Goal: Task Accomplishment & Management: Complete application form

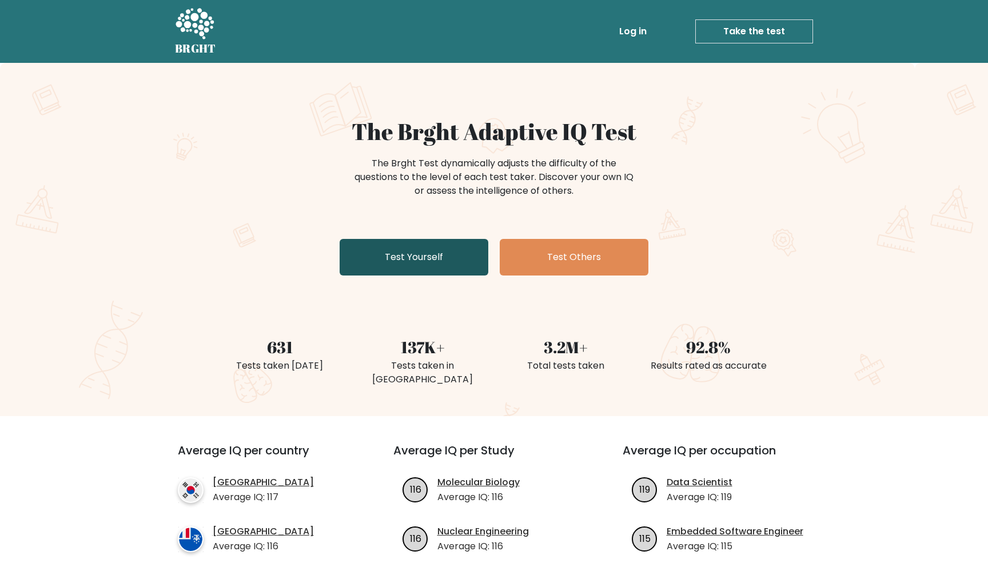
click at [453, 263] on link "Test Yourself" at bounding box center [414, 257] width 149 height 37
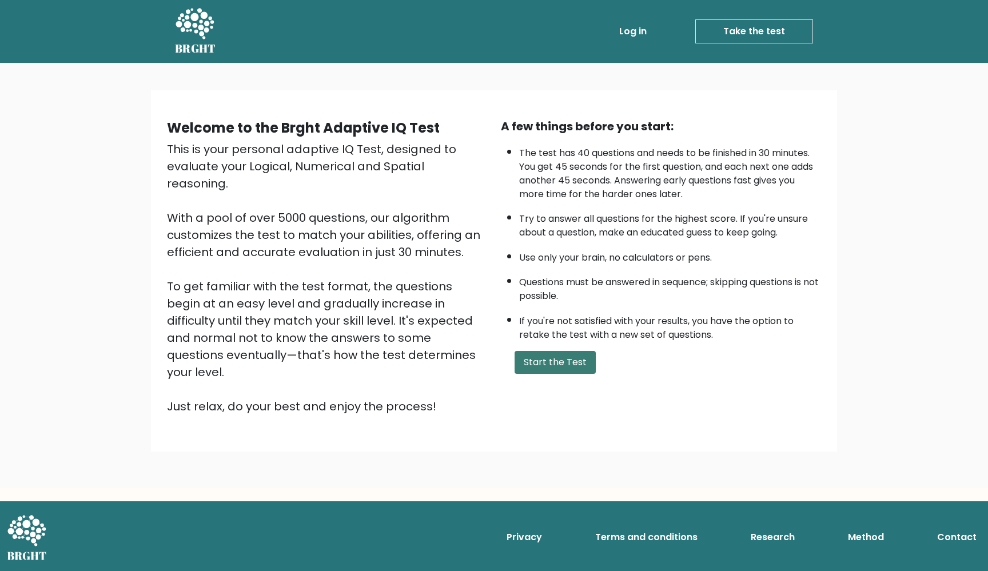
click at [553, 374] on button "Start the Test" at bounding box center [555, 362] width 81 height 23
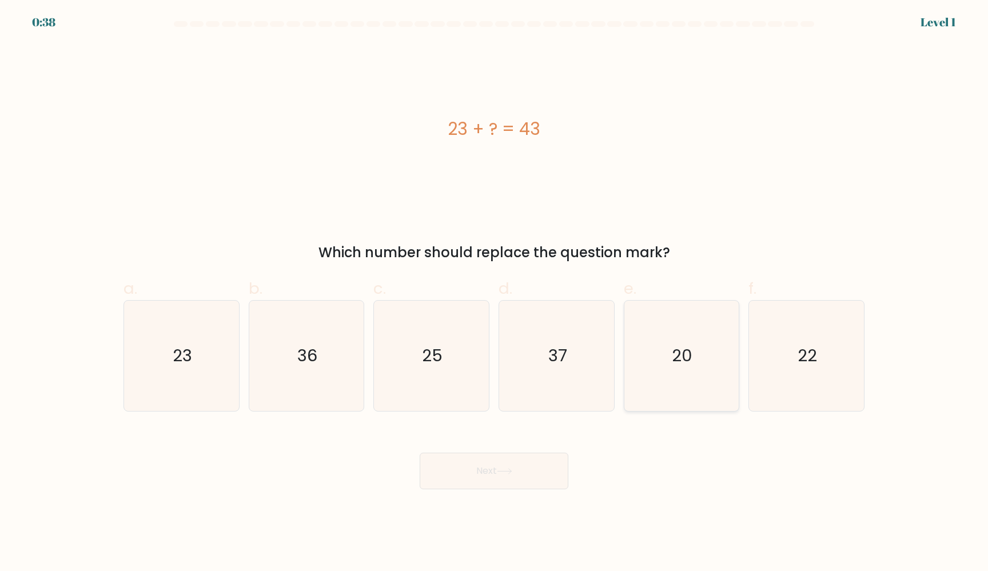
click at [705, 366] on icon "20" at bounding box center [681, 356] width 110 height 110
click at [495, 293] on input "e. 20" at bounding box center [494, 289] width 1 height 7
radio input "true"
click at [541, 484] on button "Next" at bounding box center [494, 471] width 149 height 37
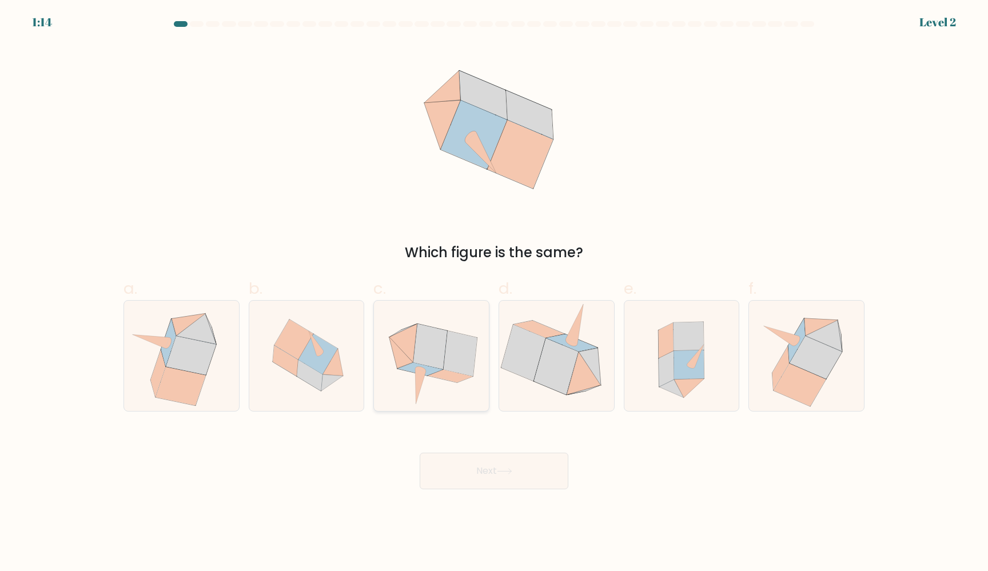
click at [436, 403] on icon at bounding box center [431, 356] width 113 height 110
click at [494, 293] on input "c." at bounding box center [494, 289] width 1 height 7
radio input "true"
click at [511, 471] on icon at bounding box center [505, 471] width 14 height 5
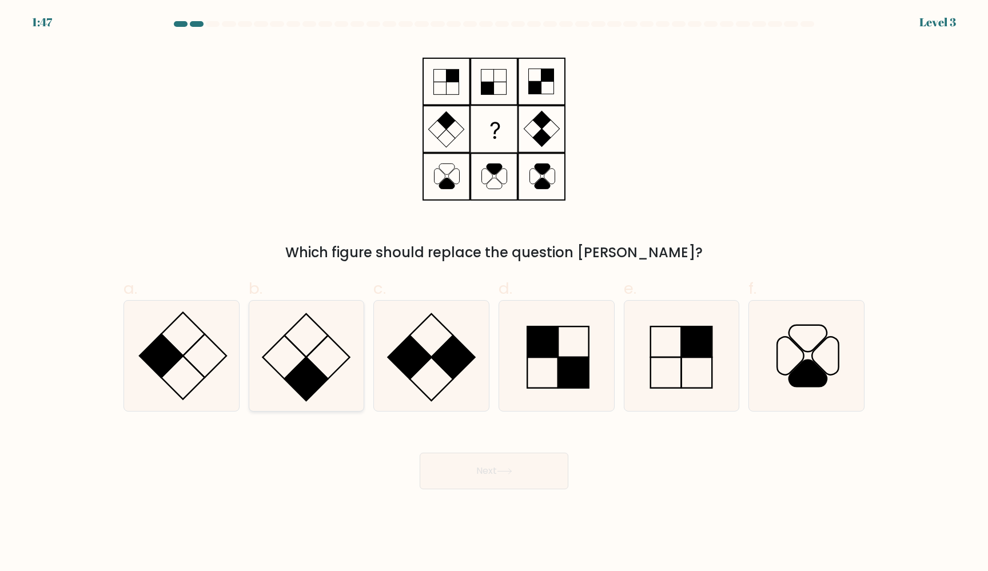
click at [322, 370] on icon at bounding box center [306, 356] width 110 height 110
click at [494, 293] on input "b." at bounding box center [494, 289] width 1 height 7
radio input "true"
click at [468, 480] on button "Next" at bounding box center [494, 471] width 149 height 37
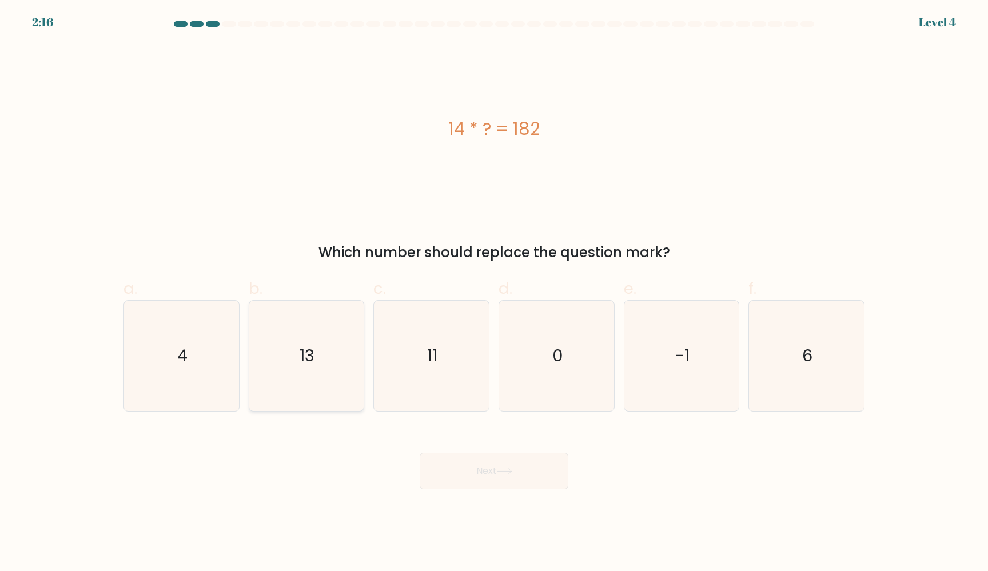
click at [312, 383] on icon "13" at bounding box center [306, 356] width 110 height 110
click at [494, 293] on input "b. 13" at bounding box center [494, 289] width 1 height 7
radio input "true"
click at [467, 461] on button "Next" at bounding box center [494, 471] width 149 height 37
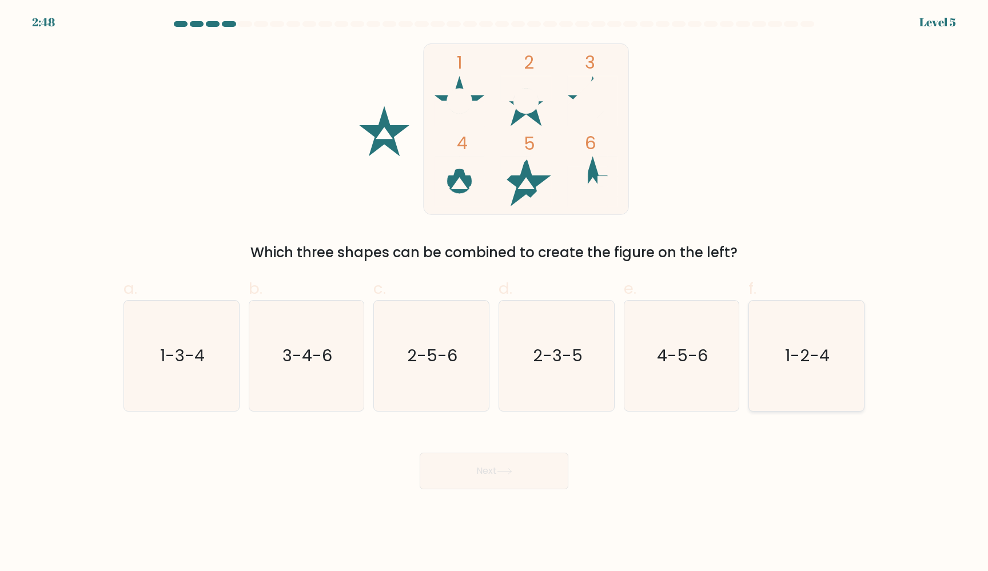
click at [817, 350] on text "1-2-4" at bounding box center [808, 355] width 45 height 23
click at [495, 293] on input "f. 1-2-4" at bounding box center [494, 289] width 1 height 7
radio input "true"
click at [490, 480] on button "Next" at bounding box center [494, 471] width 149 height 37
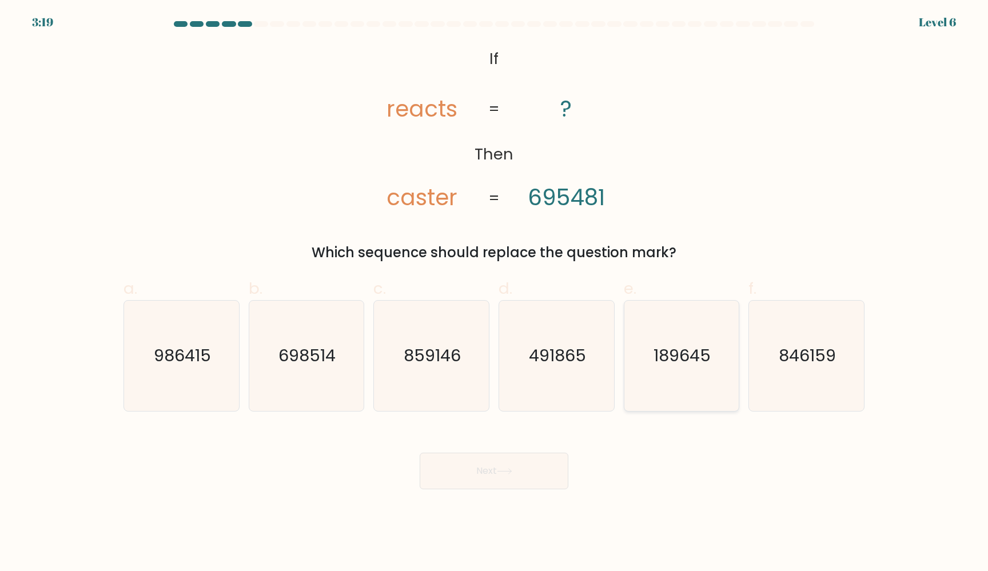
click at [668, 359] on text "189645" at bounding box center [682, 355] width 57 height 23
click at [495, 293] on input "e. 189645" at bounding box center [494, 289] width 1 height 7
radio input "true"
click at [506, 449] on div "Next" at bounding box center [494, 458] width 755 height 64
click at [506, 468] on icon at bounding box center [504, 471] width 15 height 6
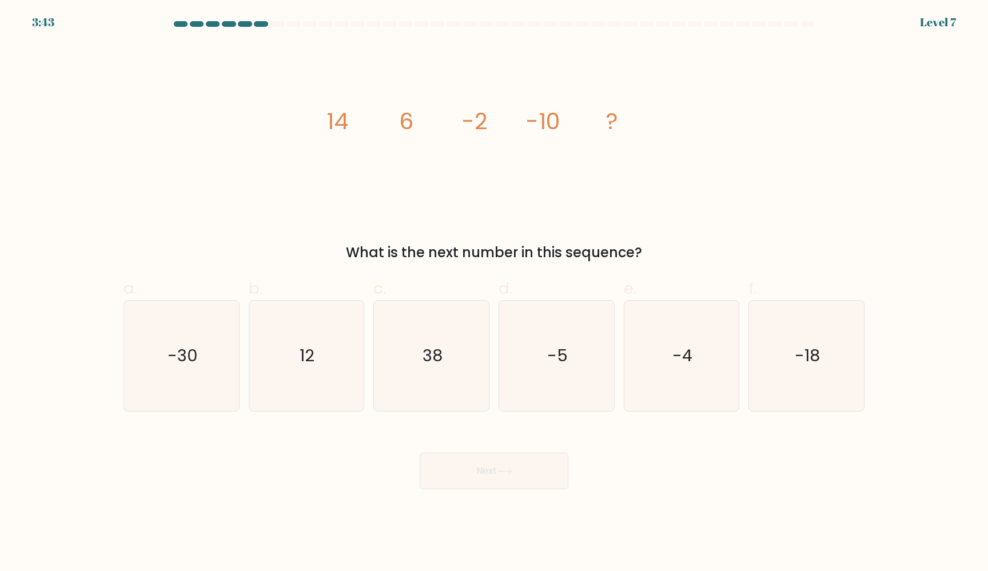
click at [27, 22] on form at bounding box center [494, 255] width 988 height 468
click at [39, 22] on form at bounding box center [494, 255] width 988 height 468
click at [263, 22] on div at bounding box center [261, 24] width 14 height 6
click at [283, 22] on div at bounding box center [277, 24] width 14 height 6
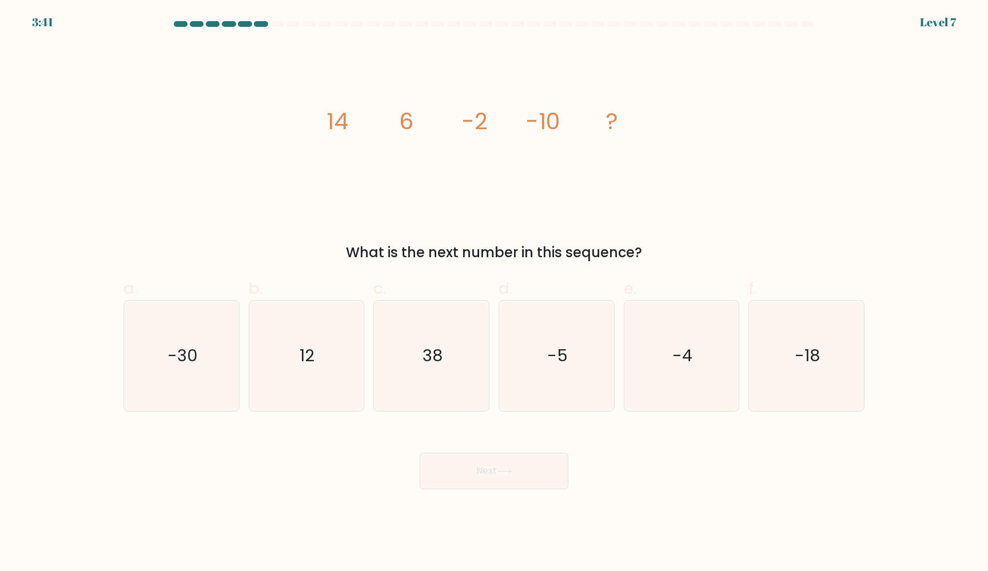
click at [266, 22] on div at bounding box center [261, 24] width 14 height 6
click at [804, 21] on div at bounding box center [808, 24] width 14 height 6
